Goal: Find specific page/section: Find specific page/section

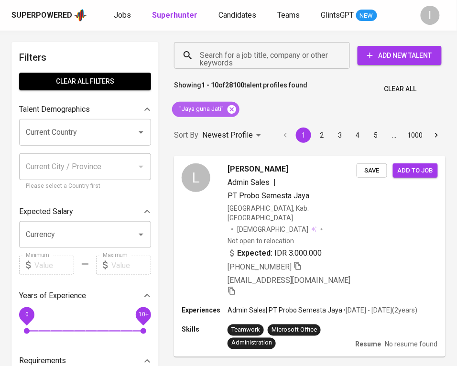
click at [229, 107] on icon at bounding box center [231, 109] width 9 height 9
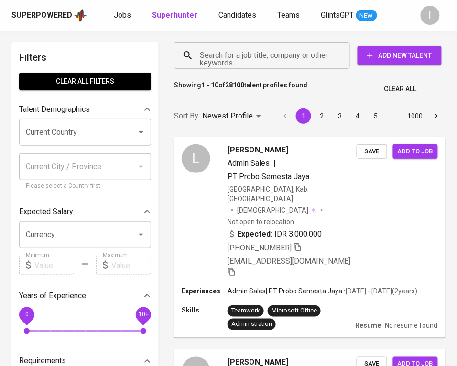
click at [262, 59] on input "Search for a job title, company or other keywords" at bounding box center [264, 55] width 134 height 18
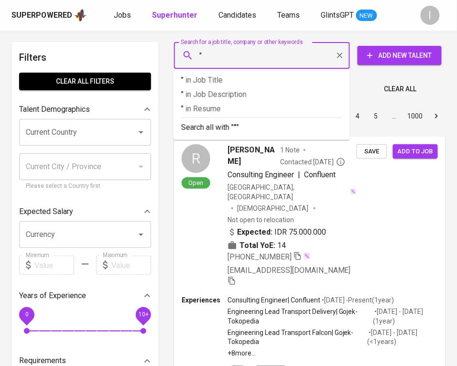
paste input "KEMENTERIAN KOORDINATOR BIDANG PEREKONOMIAN REPUBLIK [GEOGRAPHIC_DATA]"
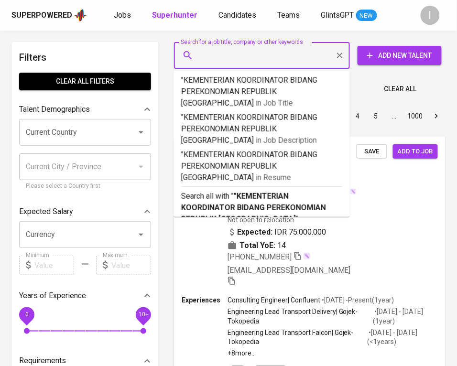
type input ""KEMENTERIAN KOORDINATOR BIDANG PEREKONOMIAN REPUBLIK [GEOGRAPHIC_DATA]""
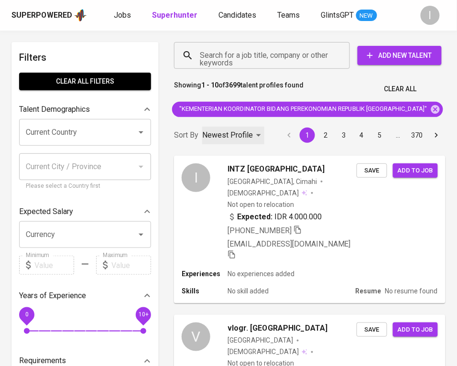
click at [250, 140] on p "Newest Profile" at bounding box center [227, 134] width 51 height 11
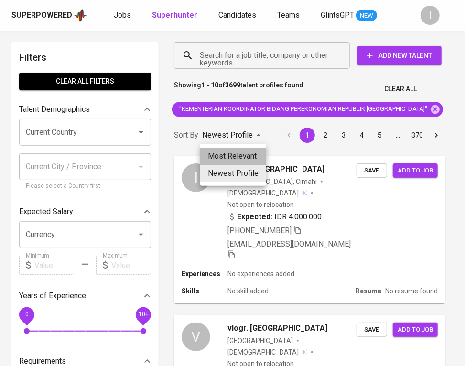
click at [247, 157] on li "Most Relevant" at bounding box center [233, 156] width 66 height 17
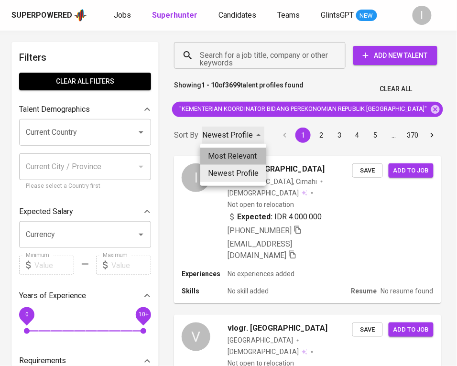
type input "MOST_RELEVANT"
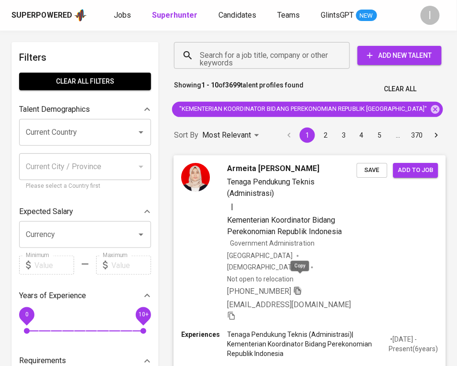
click at [295, 286] on icon "button" at bounding box center [297, 290] width 9 height 9
